Goal: Information Seeking & Learning: Learn about a topic

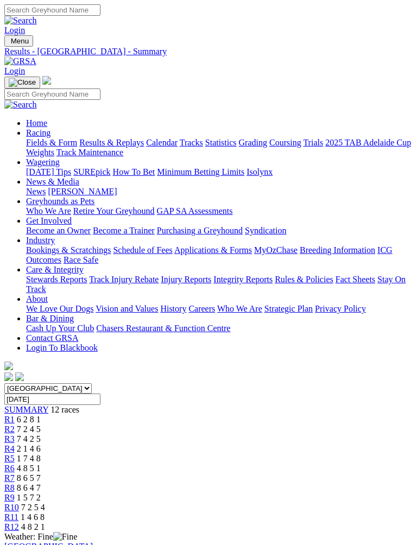
click at [9, 43] on img "Toggle navigation" at bounding box center [9, 43] width 0 height 0
click at [77, 144] on link "Fields & Form" at bounding box center [51, 142] width 51 height 9
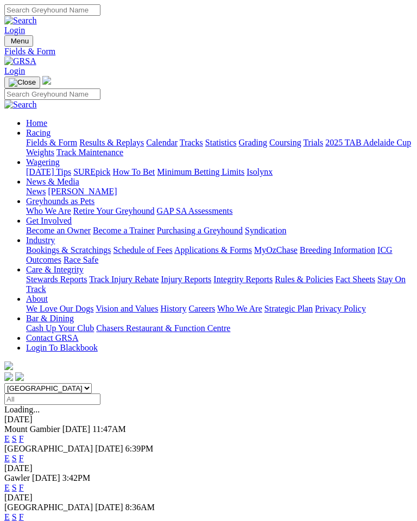
click at [24, 454] on link "F" at bounding box center [21, 458] width 5 height 9
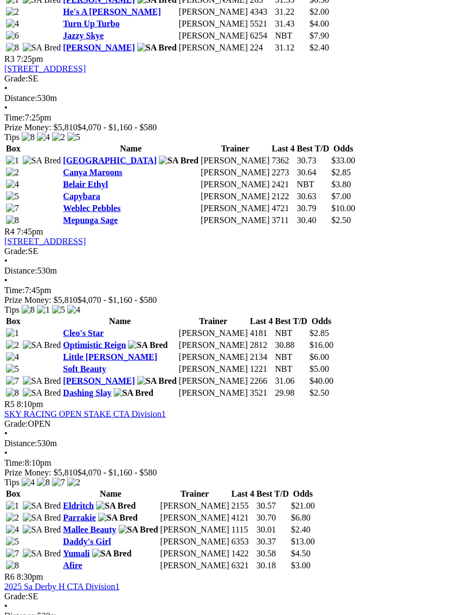
scroll to position [898, 0]
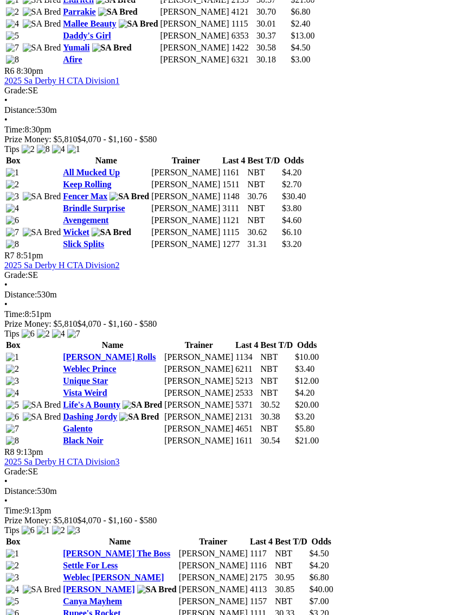
scroll to position [1402, 9]
